Goal: Transaction & Acquisition: Obtain resource

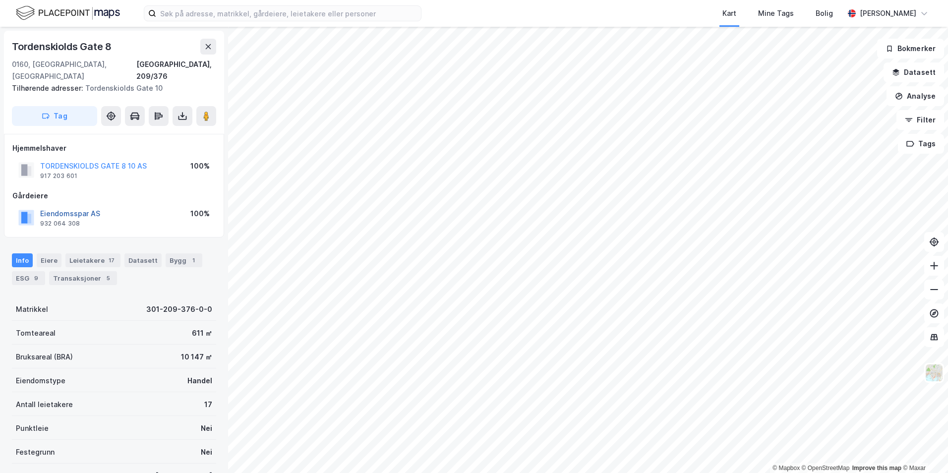
click at [0, 0] on button "Eiendomsspar AS" at bounding box center [0, 0] width 0 height 0
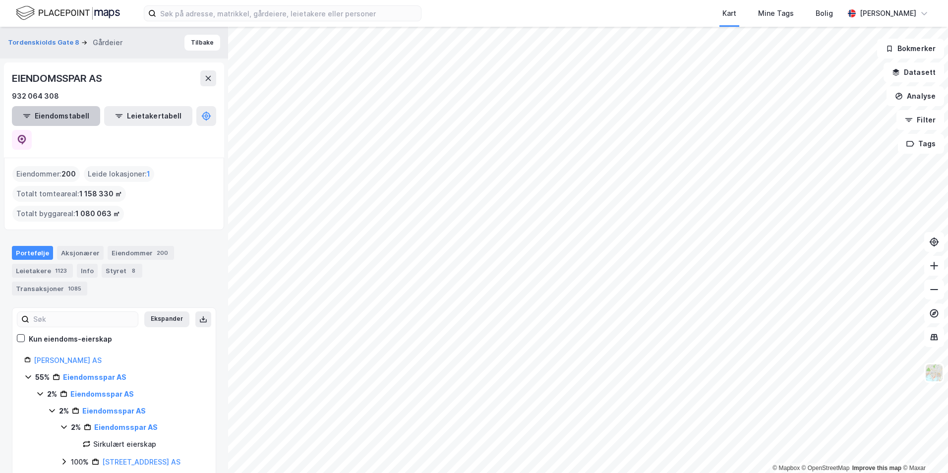
click at [73, 120] on button "Eiendomstabell" at bounding box center [56, 116] width 88 height 20
click at [66, 120] on button "Eiendomstabell" at bounding box center [56, 116] width 88 height 20
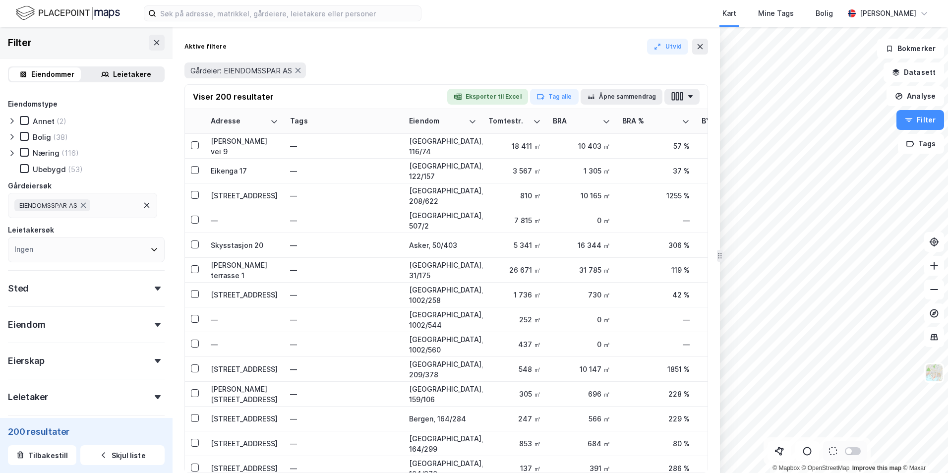
click at [49, 150] on div "Næring" at bounding box center [46, 152] width 27 height 9
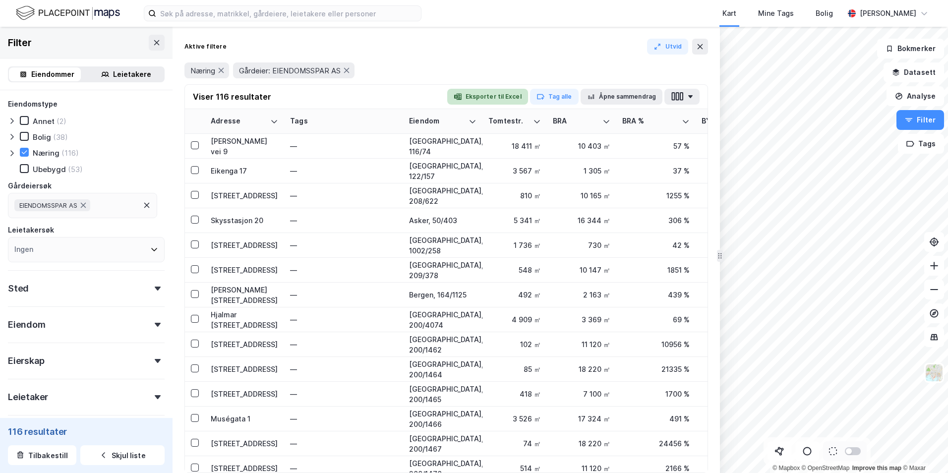
click at [494, 95] on button "Eksporter til Excel" at bounding box center [487, 97] width 81 height 16
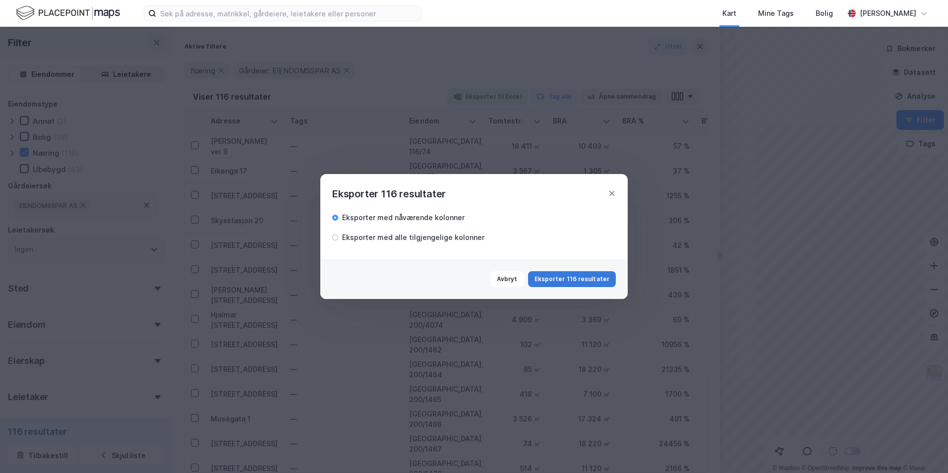
click at [574, 286] on button "Eksporter 116 resultater" at bounding box center [572, 279] width 88 height 16
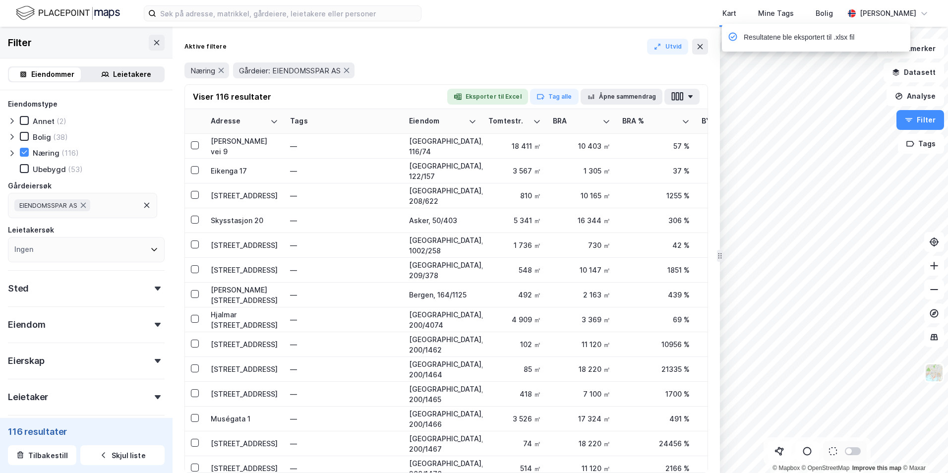
click at [782, 38] on div "Resultatene ble eksportert til .xlsx fil" at bounding box center [799, 38] width 111 height 12
click at [477, 62] on div "Næring Gårdeier: EIENDOMSSPAR AS" at bounding box center [445, 71] width 523 height 28
click at [443, 72] on div "Næring Gårdeier: EIENDOMSSPAR AS" at bounding box center [445, 70] width 523 height 16
click at [149, 44] on button at bounding box center [157, 43] width 16 height 16
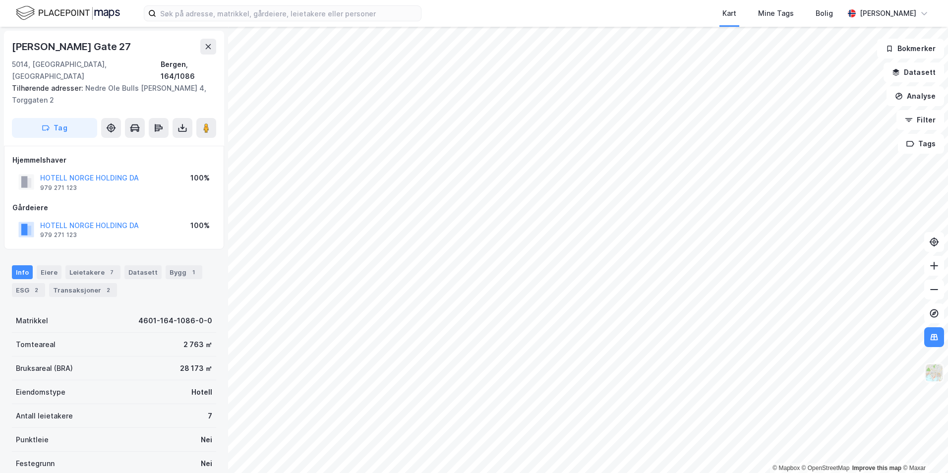
click at [935, 369] on img at bounding box center [933, 372] width 19 height 19
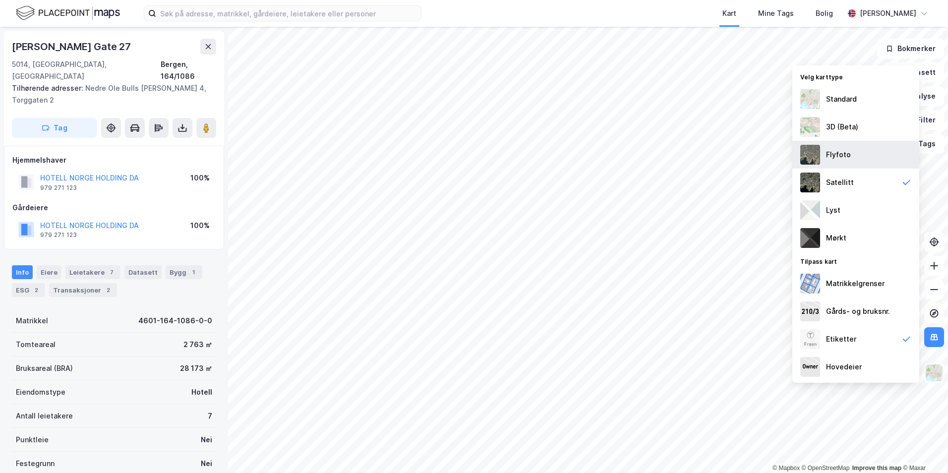
click at [864, 154] on div "Flyfoto" at bounding box center [855, 155] width 127 height 28
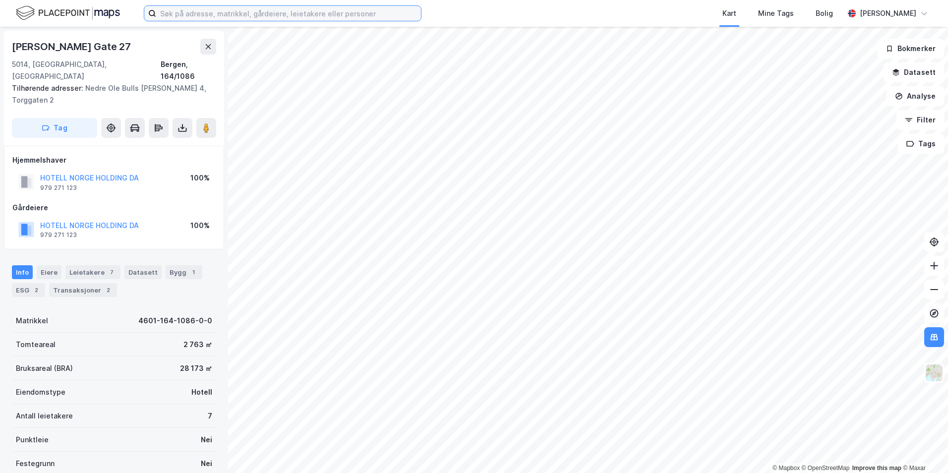
click at [185, 20] on input at bounding box center [288, 13] width 265 height 15
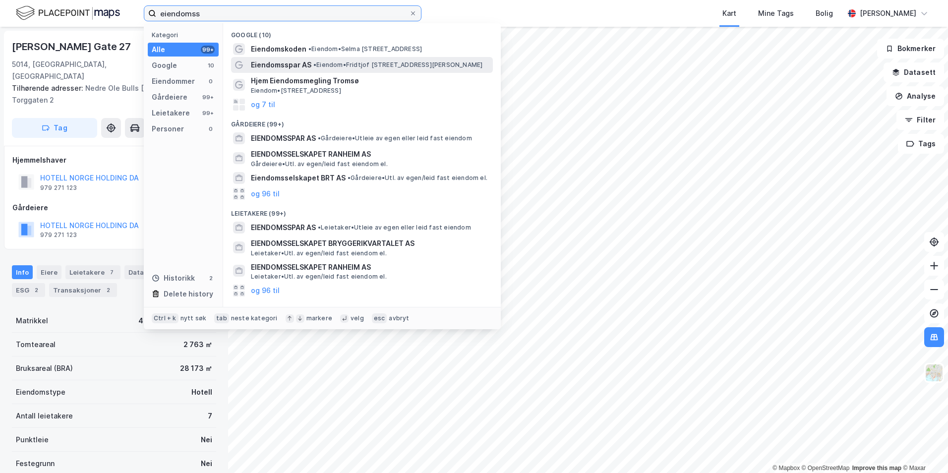
type input "eiendomss"
click at [319, 66] on span "• Eiendom • [PERSON_NAME][STREET_ADDRESS][PERSON_NAME]" at bounding box center [397, 65] width 169 height 8
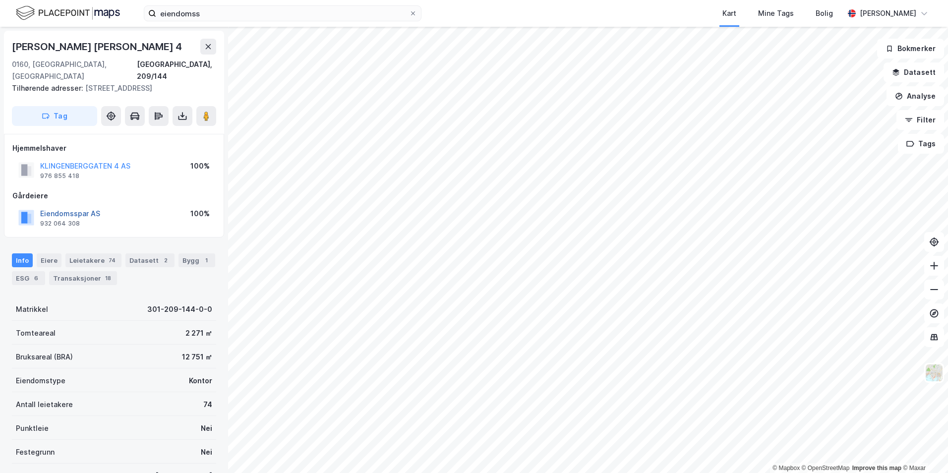
click at [0, 0] on button "Eiendomsspar AS" at bounding box center [0, 0] width 0 height 0
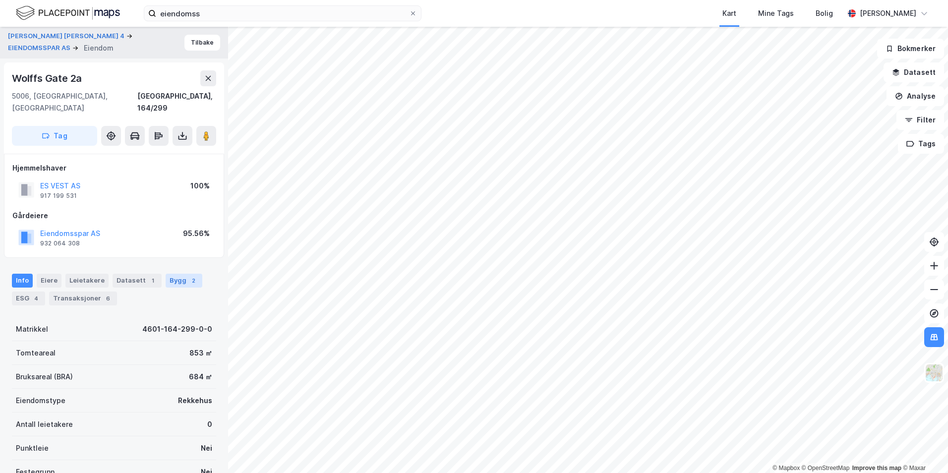
click at [188, 276] on div "2" at bounding box center [193, 281] width 10 height 10
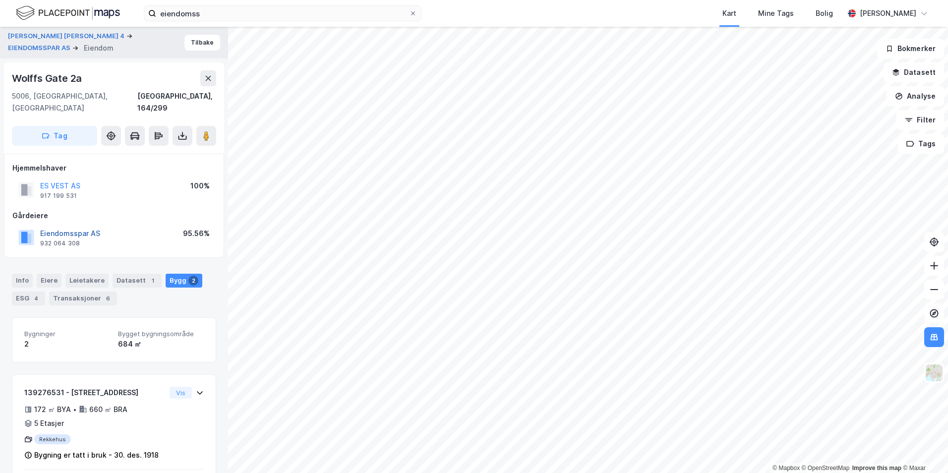
click at [0, 0] on button "Eiendomsspar AS" at bounding box center [0, 0] width 0 height 0
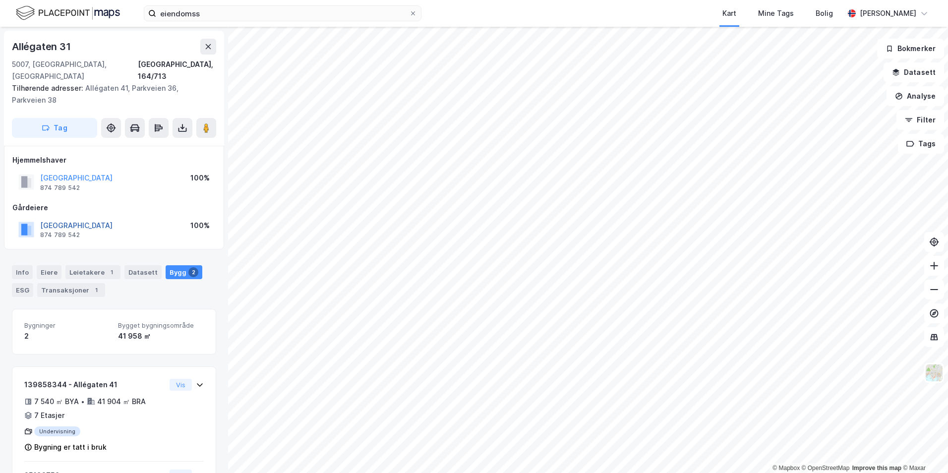
click at [0, 0] on button "[GEOGRAPHIC_DATA]" at bounding box center [0, 0] width 0 height 0
click at [413, 12] on icon at bounding box center [413, 13] width 6 height 6
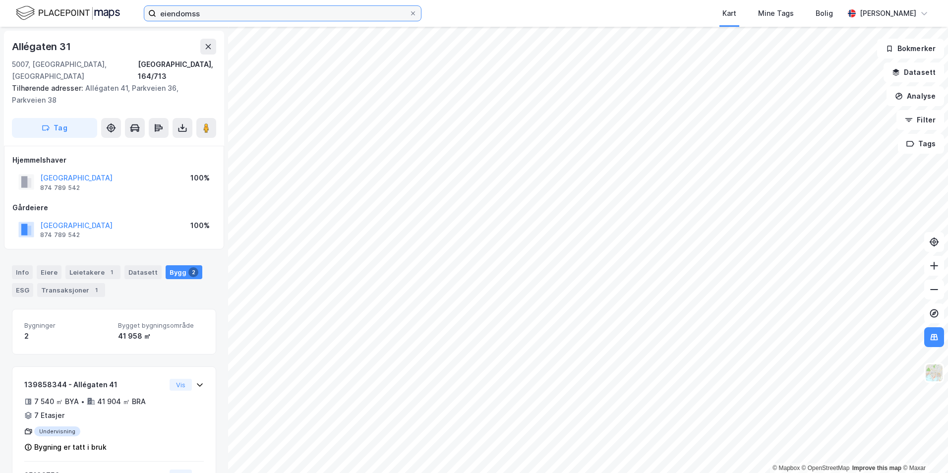
click at [409, 12] on input "eiendomss" at bounding box center [282, 13] width 253 height 15
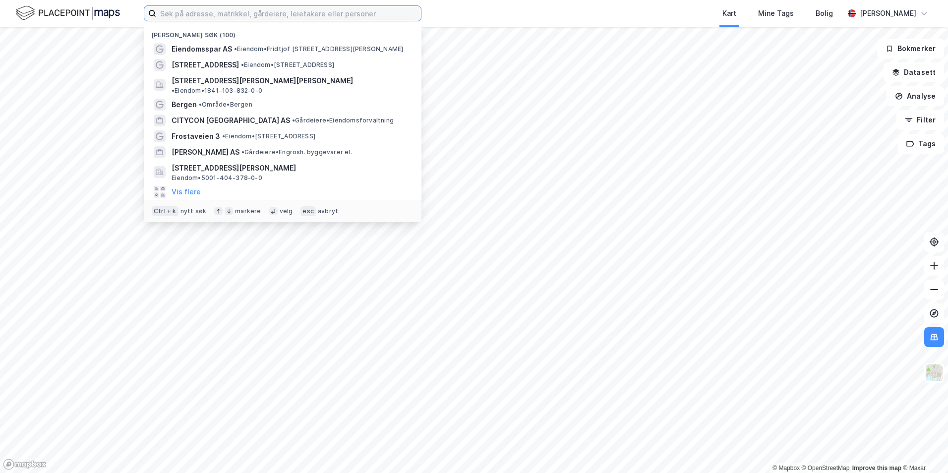
click at [356, 15] on input at bounding box center [288, 13] width 265 height 15
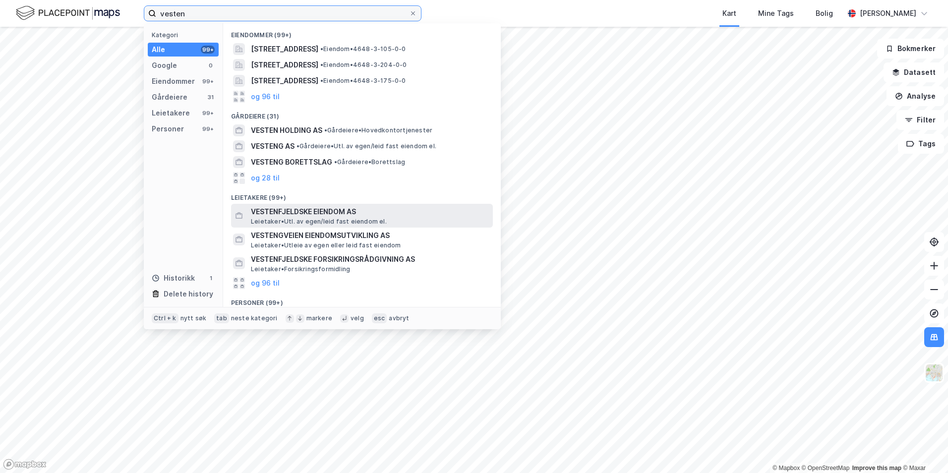
type input "vesten"
click at [345, 213] on span "VESTENFJELDSKE EIENDOM AS" at bounding box center [370, 212] width 238 height 12
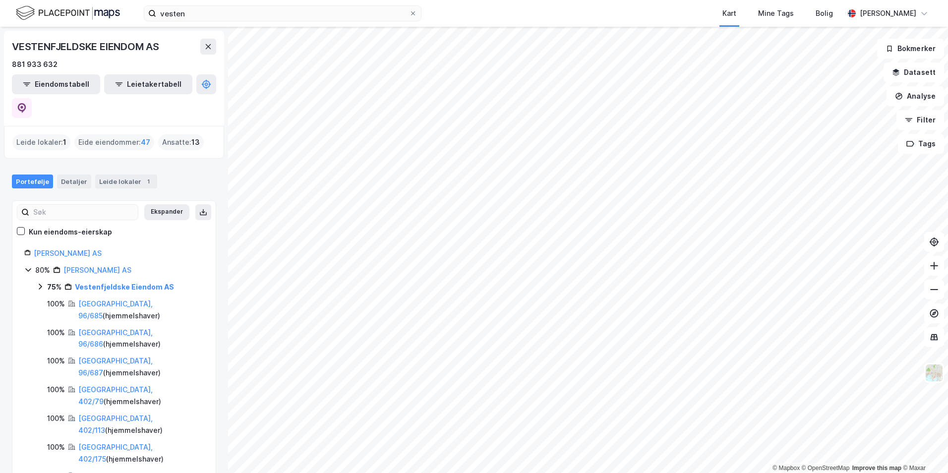
click at [126, 281] on div "Vestenfjeldske Eiendom AS" at bounding box center [124, 287] width 99 height 12
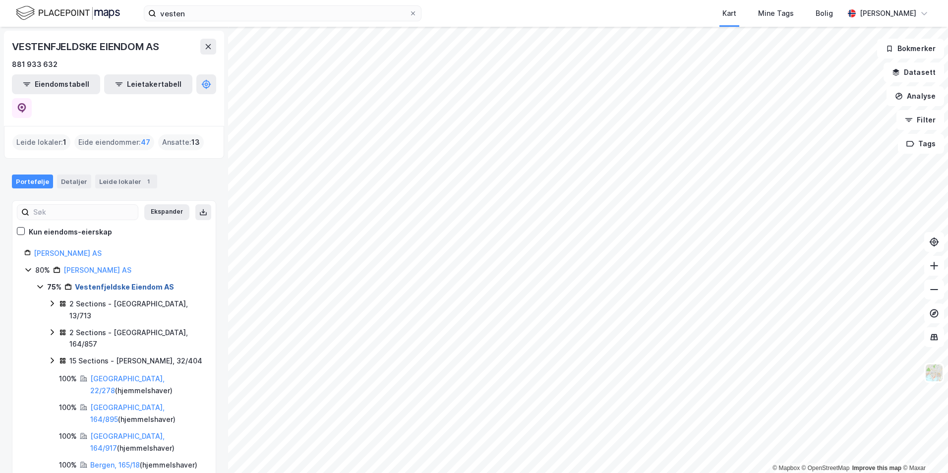
click at [127, 283] on link "Vestenfjeldske Eiendom AS" at bounding box center [124, 287] width 99 height 8
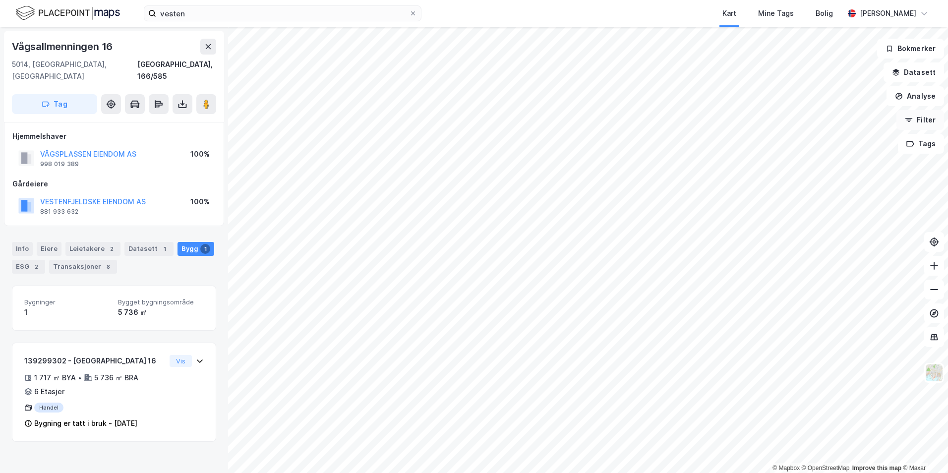
click at [917, 128] on button "Filter" at bounding box center [920, 120] width 48 height 20
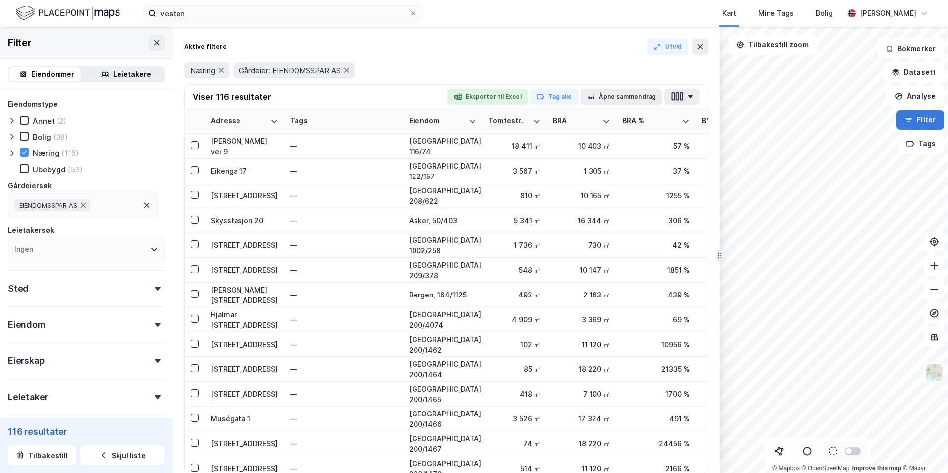
click at [917, 124] on button "Filter" at bounding box center [920, 120] width 48 height 20
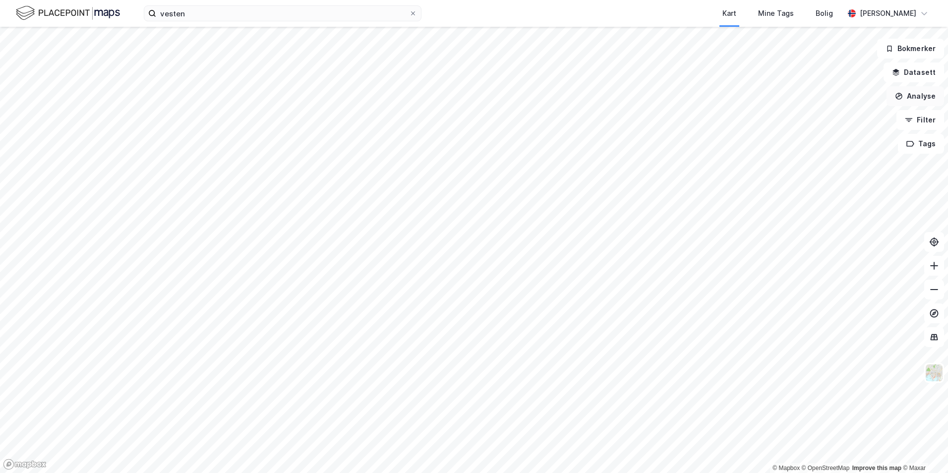
click at [918, 97] on button "Analyse" at bounding box center [915, 96] width 58 height 20
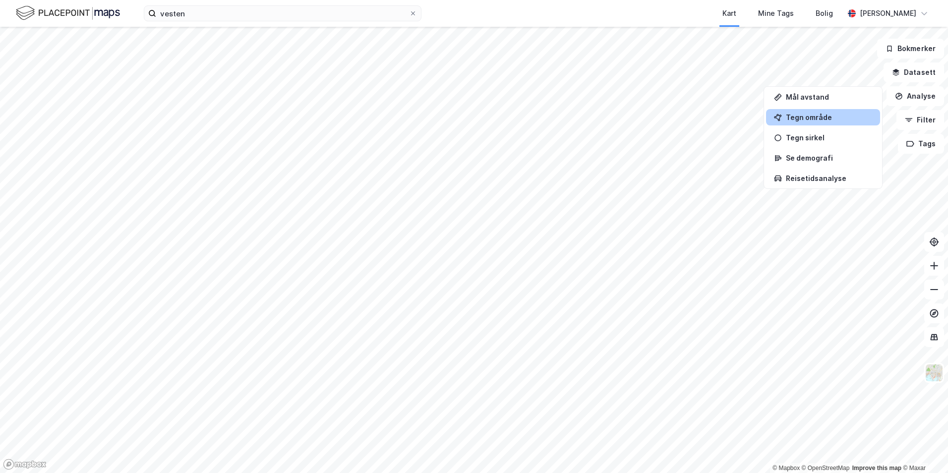
click at [840, 120] on div "Tegn område" at bounding box center [829, 117] width 86 height 8
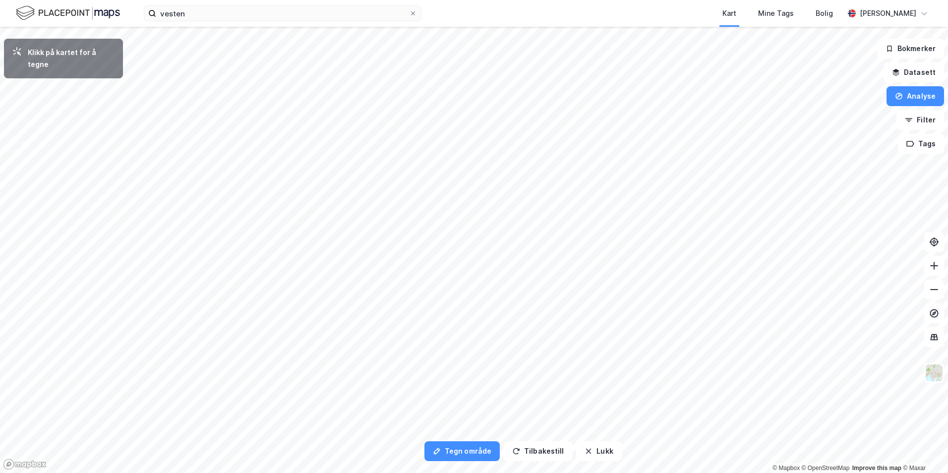
click at [417, 0] on html "vesten Kart Mine Tags [PERSON_NAME] [PERSON_NAME] Tegn område Tilbakestill Lukk…" at bounding box center [474, 236] width 948 height 473
click at [479, 452] on button "Tegn område" at bounding box center [461, 451] width 75 height 20
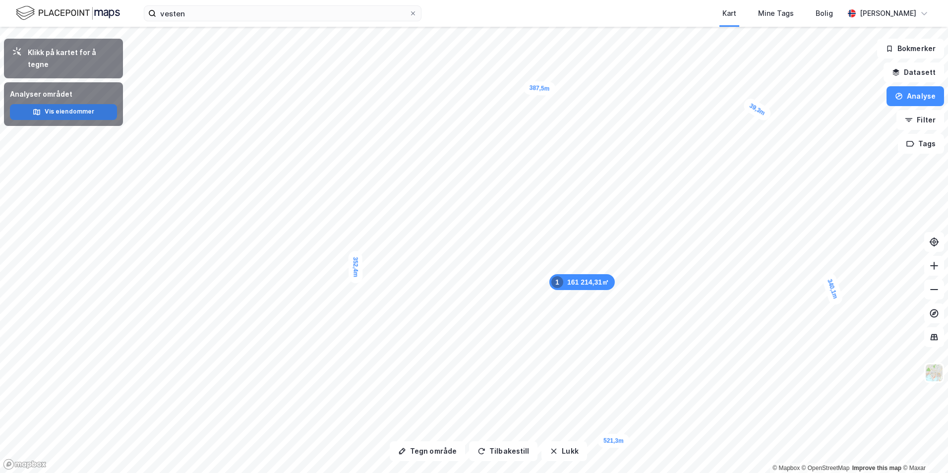
click at [88, 104] on button "Vis eiendommer" at bounding box center [63, 112] width 107 height 16
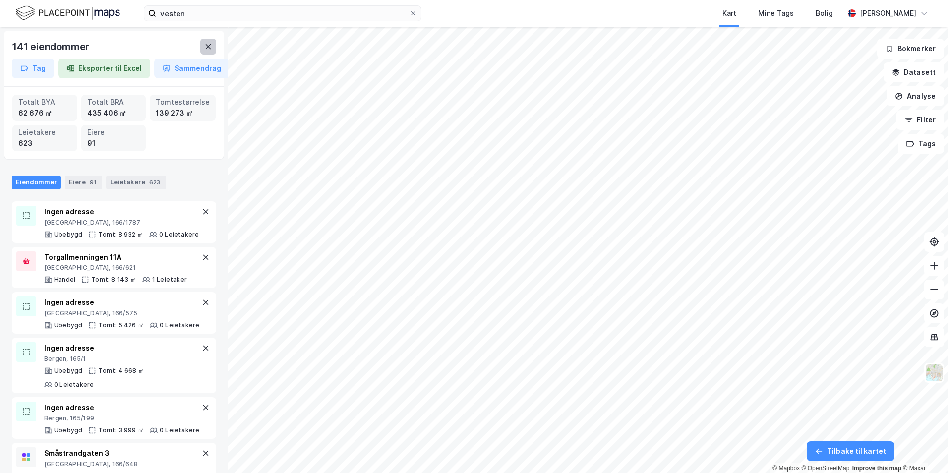
click at [205, 50] on icon at bounding box center [208, 47] width 8 height 8
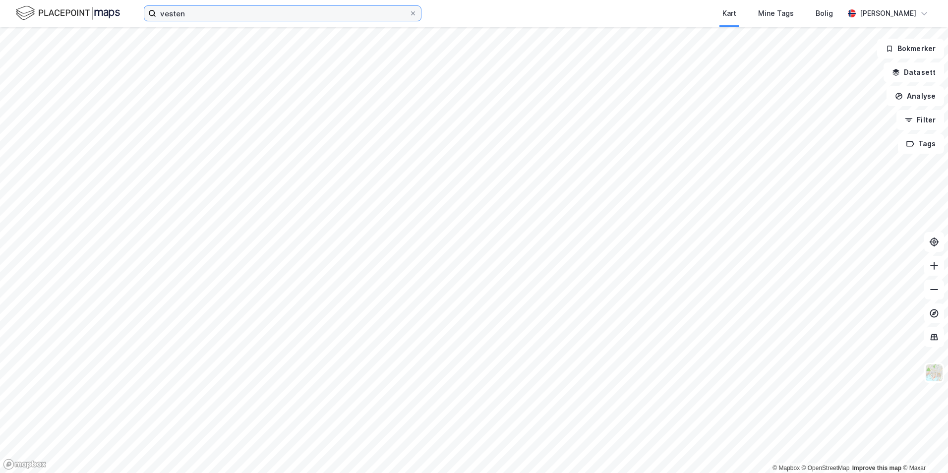
click at [205, 16] on input "vesten" at bounding box center [282, 13] width 253 height 15
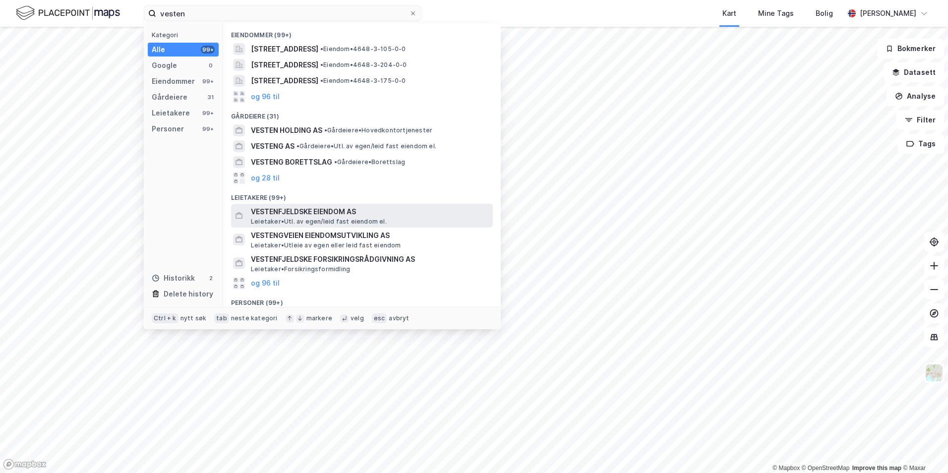
click at [315, 206] on span "VESTENFJELDSKE EIENDOM AS" at bounding box center [370, 212] width 238 height 12
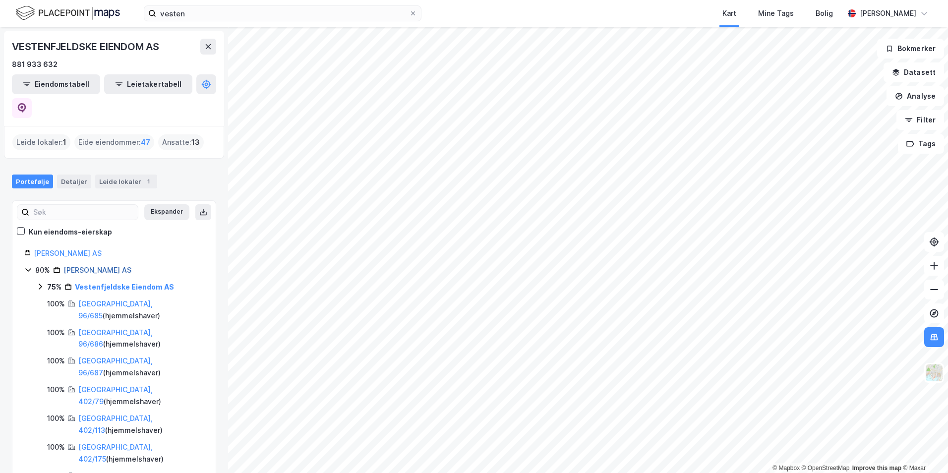
click at [115, 266] on link "[PERSON_NAME] AS" at bounding box center [97, 270] width 68 height 8
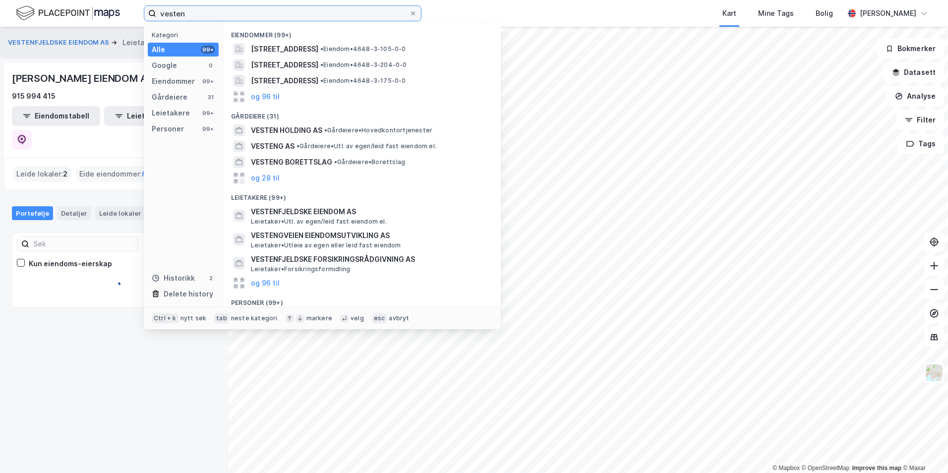
click at [193, 14] on input "vesten" at bounding box center [282, 13] width 253 height 15
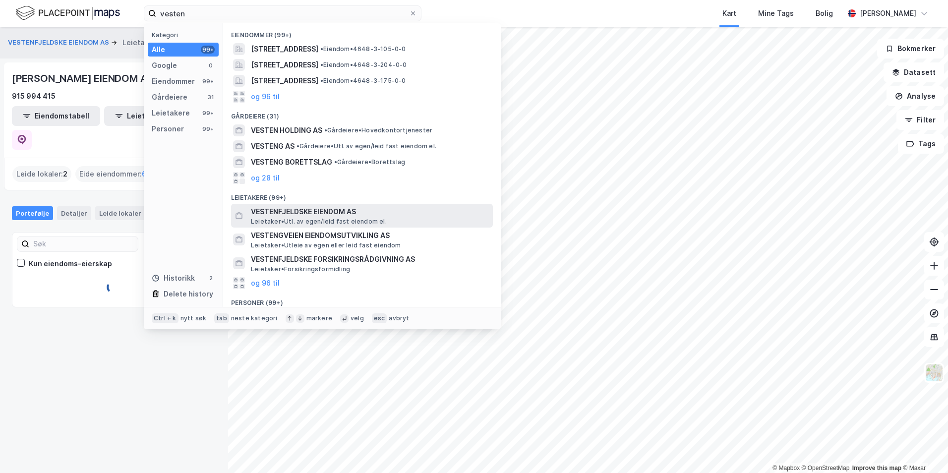
click at [345, 223] on span "Leietaker • Utl. av egen/leid fast eiendom el." at bounding box center [319, 222] width 136 height 8
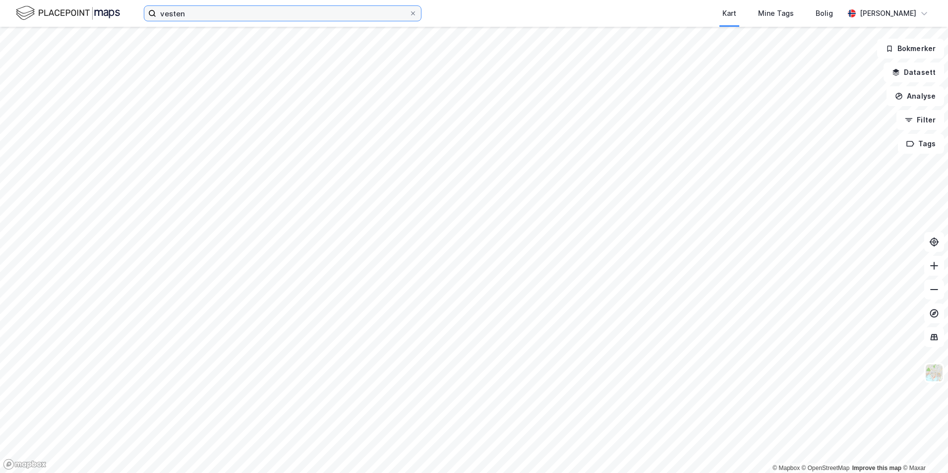
click at [196, 16] on input "vesten" at bounding box center [282, 13] width 253 height 15
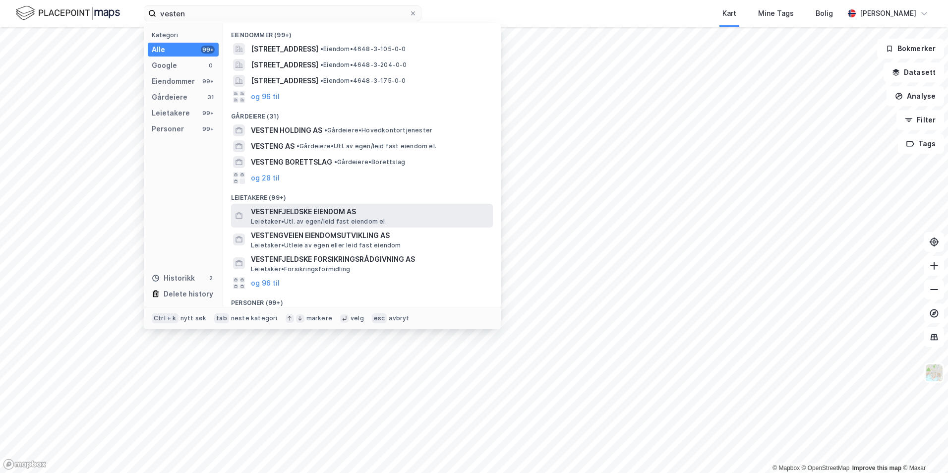
click at [290, 212] on span "VESTENFJELDSKE EIENDOM AS" at bounding box center [370, 212] width 238 height 12
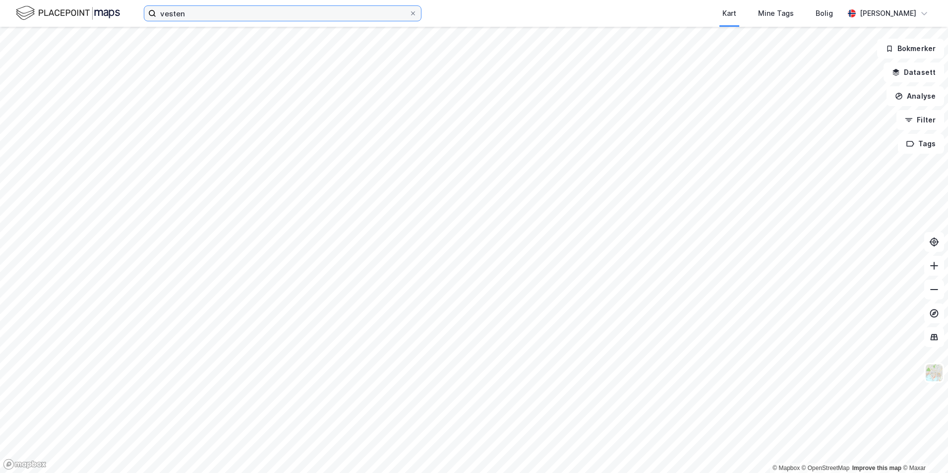
click at [243, 15] on input "vesten" at bounding box center [282, 13] width 253 height 15
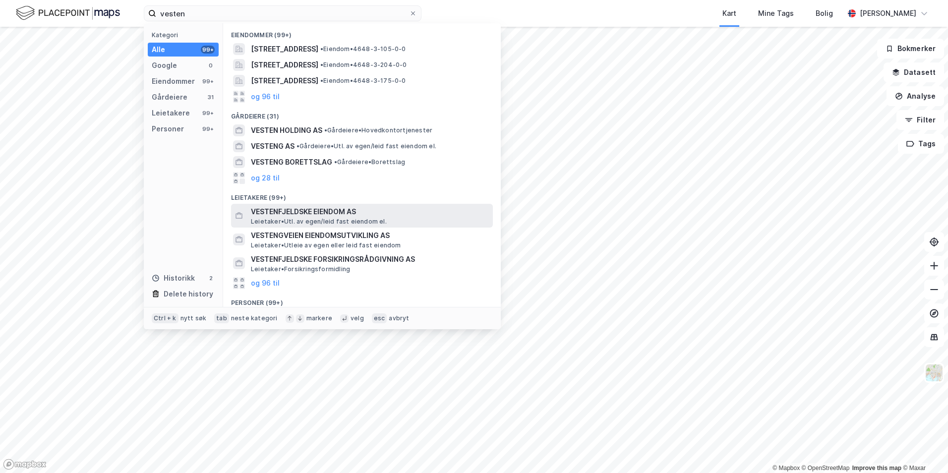
click at [269, 211] on span "VESTENFJELDSKE EIENDOM AS" at bounding box center [370, 212] width 238 height 12
